Goal: Task Accomplishment & Management: Use online tool/utility

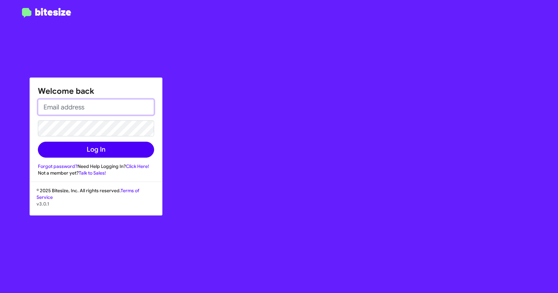
type input "[EMAIL_ADDRESS][DOMAIN_NAME]"
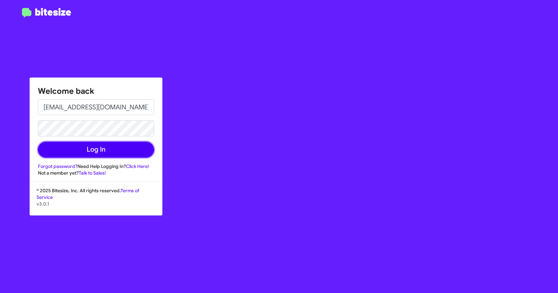
click at [82, 152] on button "Log In" at bounding box center [96, 149] width 116 height 16
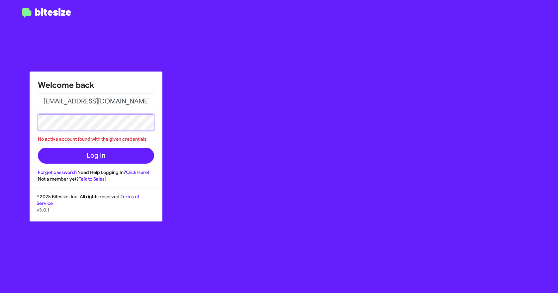
click at [0, 114] on div "Welcome back [EMAIL_ADDRESS][DOMAIN_NAME] No active account found with the give…" at bounding box center [279, 146] width 558 height 293
click at [38, 147] on button "Log In" at bounding box center [96, 155] width 116 height 16
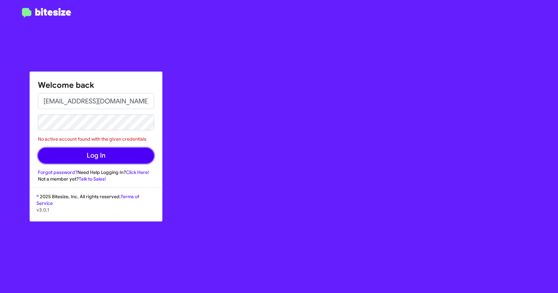
click at [94, 154] on button "Log In" at bounding box center [96, 155] width 116 height 16
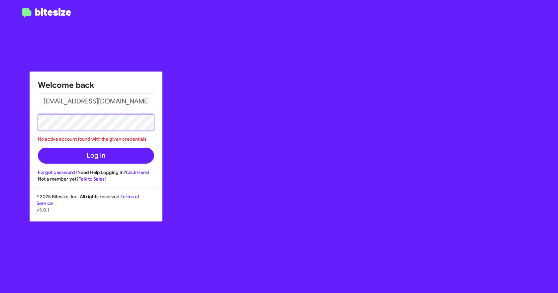
click at [0, 105] on div "Welcome back [EMAIL_ADDRESS][DOMAIN_NAME] No active account found with the give…" at bounding box center [279, 146] width 558 height 293
click at [38, 147] on button "Log In" at bounding box center [96, 155] width 116 height 16
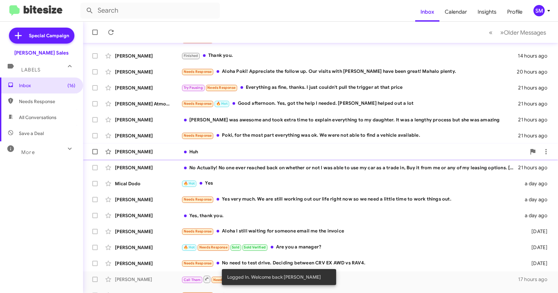
scroll to position [93, 0]
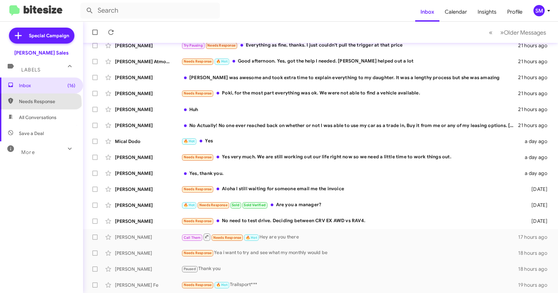
click at [40, 104] on span "Needs Response" at bounding box center [47, 101] width 56 height 7
type input "in:needs-response"
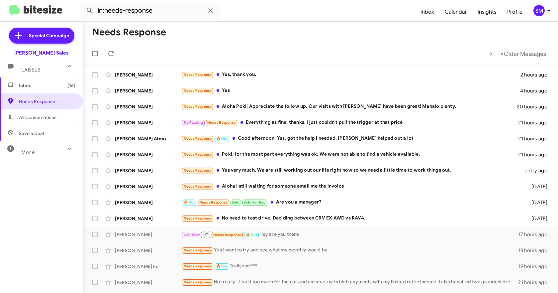
click at [368, 2] on mat-toolbar "in:needs-response Inbox Calendar Insights Profile SM" at bounding box center [279, 10] width 558 height 21
click at [316, 38] on mat-toolbar-row "Needs Response" at bounding box center [320, 32] width 475 height 21
